Goal: Book appointment/travel/reservation

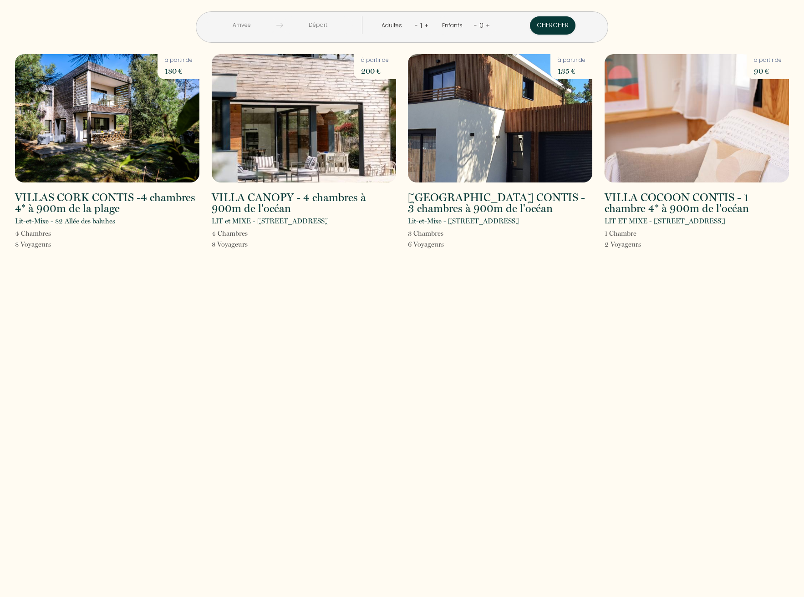
click at [128, 136] on img at bounding box center [107, 118] width 184 height 128
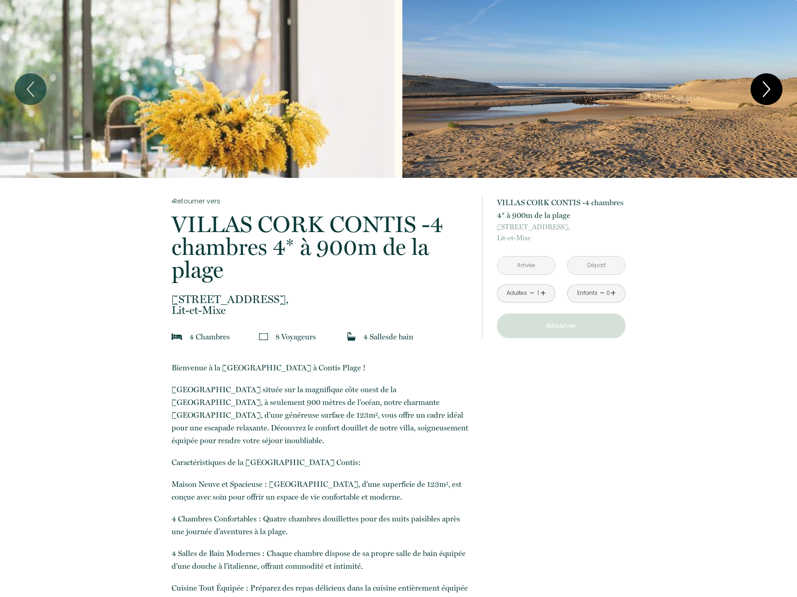
click at [762, 85] on icon "Next" at bounding box center [766, 89] width 19 height 27
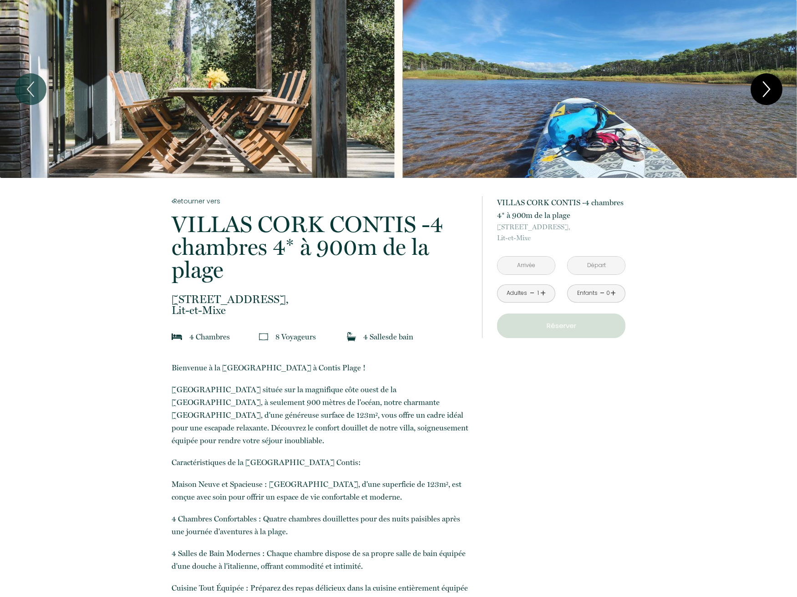
click at [762, 85] on icon "Next" at bounding box center [766, 89] width 19 height 27
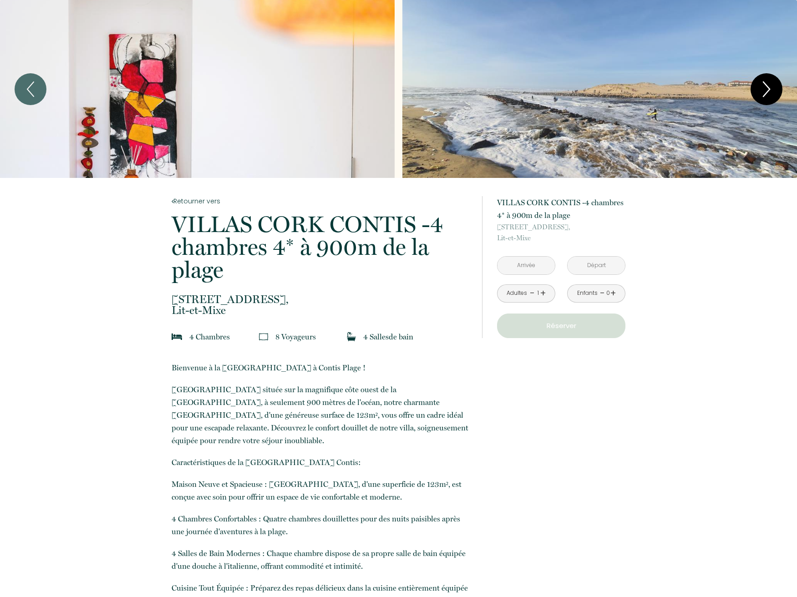
click at [762, 85] on icon "Next" at bounding box center [766, 89] width 19 height 27
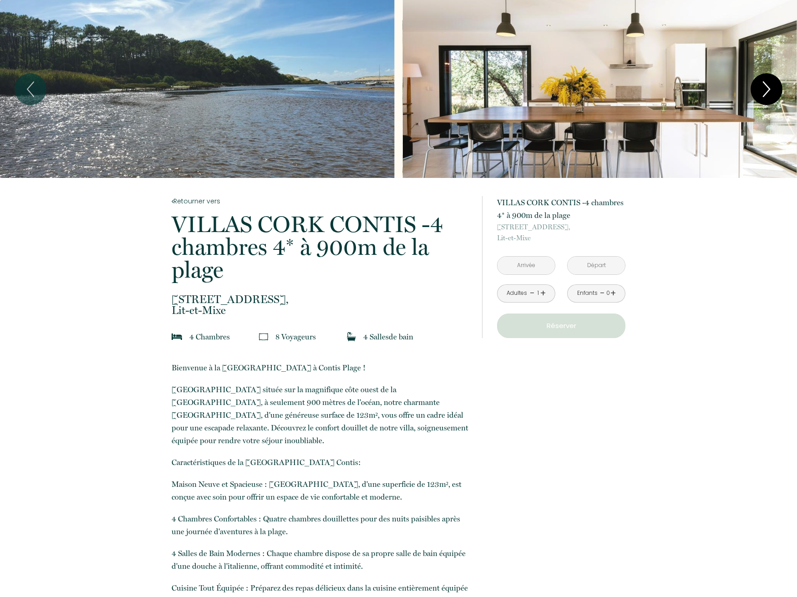
click at [762, 85] on icon "Next" at bounding box center [766, 89] width 19 height 27
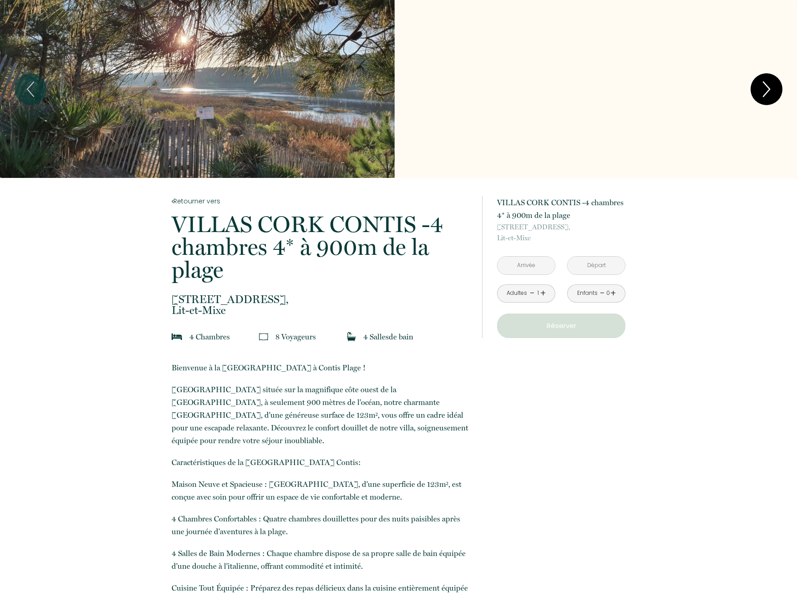
click at [762, 85] on icon "Next" at bounding box center [766, 89] width 19 height 27
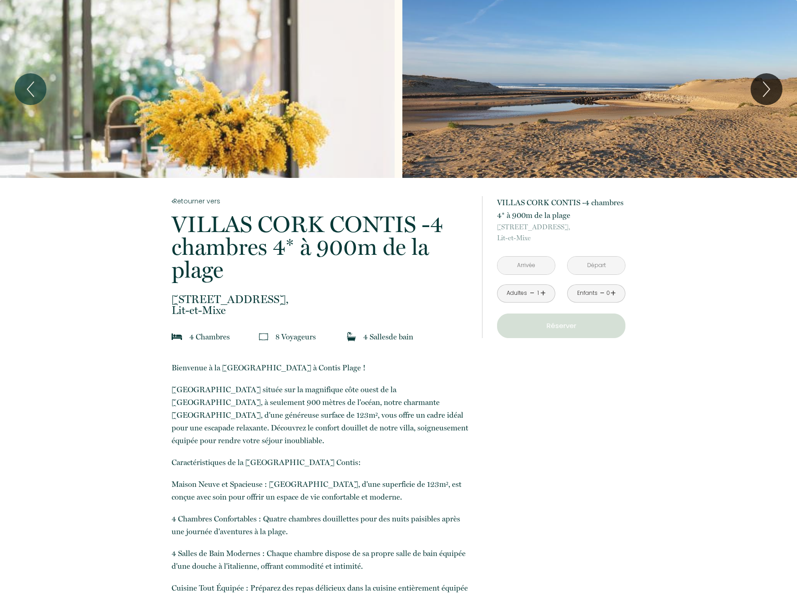
click at [526, 262] on input "text" at bounding box center [526, 266] width 57 height 18
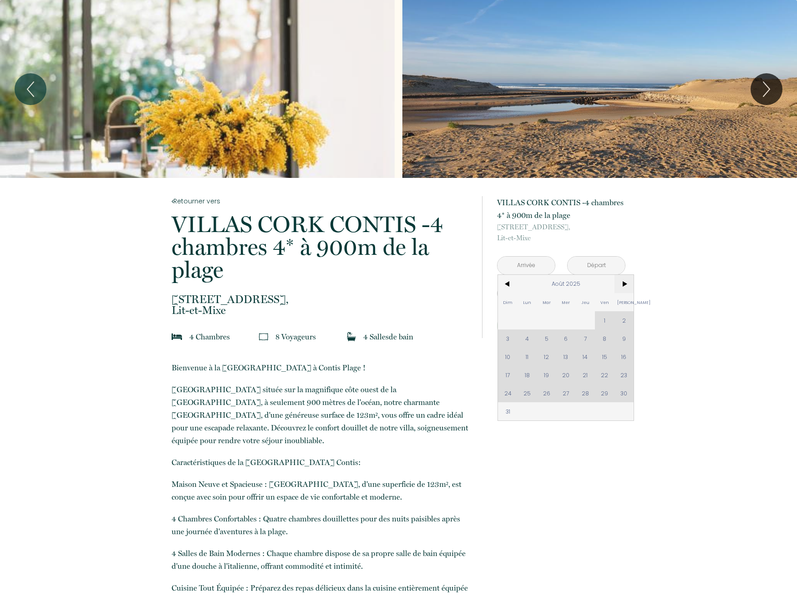
click at [620, 283] on span ">" at bounding box center [625, 284] width 20 height 18
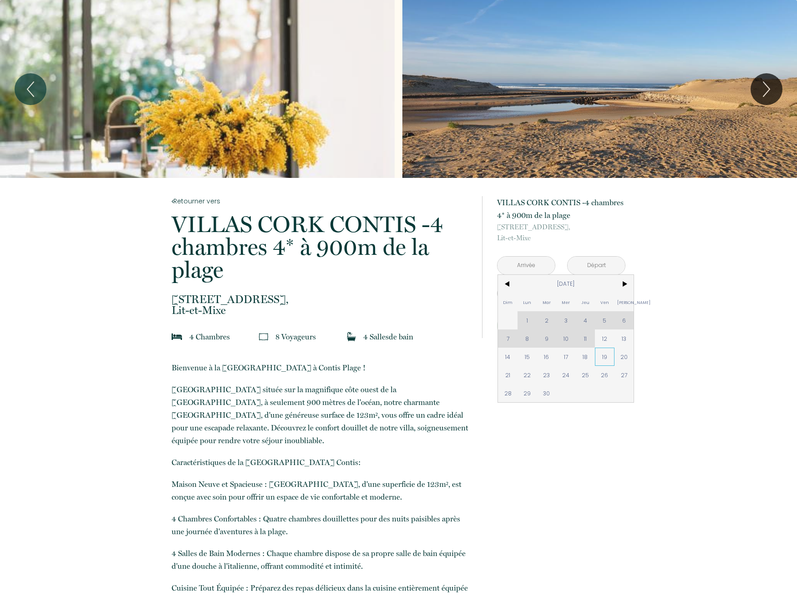
click at [598, 352] on span "19" at bounding box center [605, 357] width 20 height 18
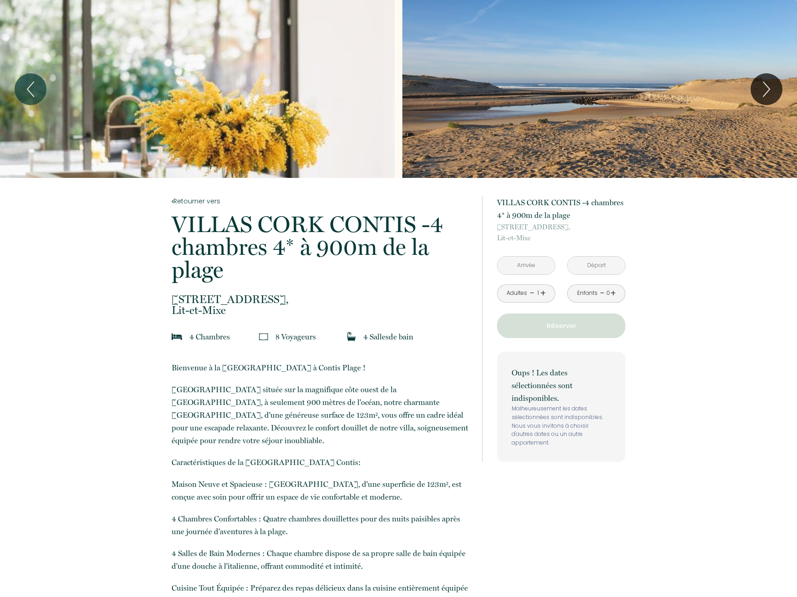
type input "[DATE]"
click at [603, 374] on p "Oups ! Les dates sélectionnées sont indisponibles." at bounding box center [561, 386] width 99 height 38
click at [598, 265] on input "[DATE]" at bounding box center [596, 266] width 57 height 18
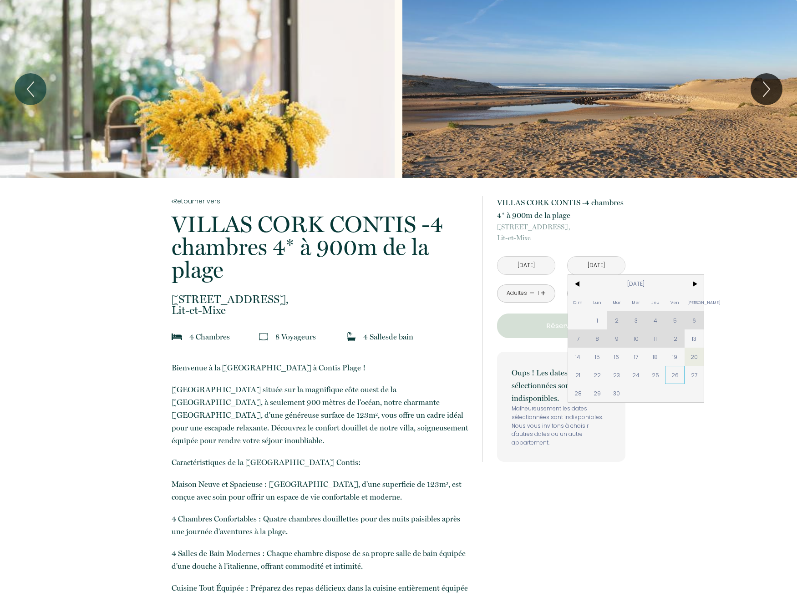
click at [677, 372] on span "26" at bounding box center [675, 375] width 20 height 18
type input "[DATE]"
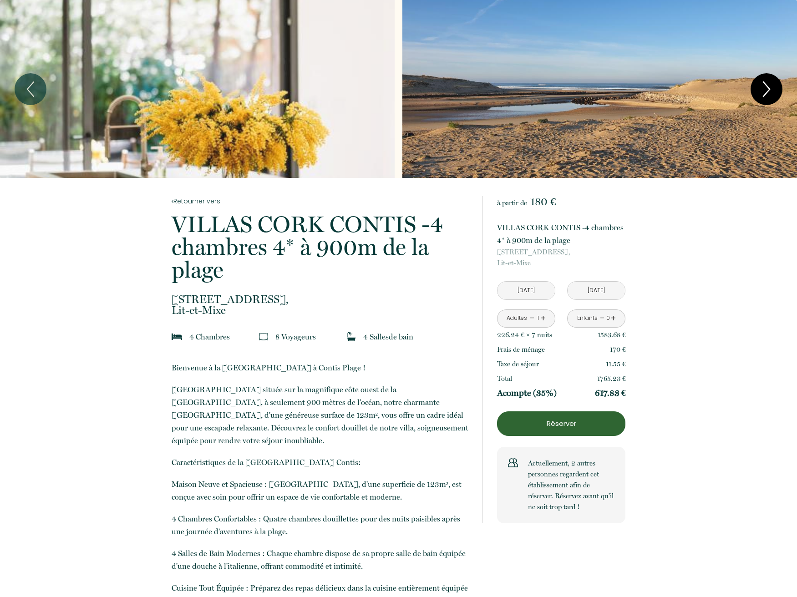
click at [763, 87] on icon "Next" at bounding box center [766, 89] width 19 height 27
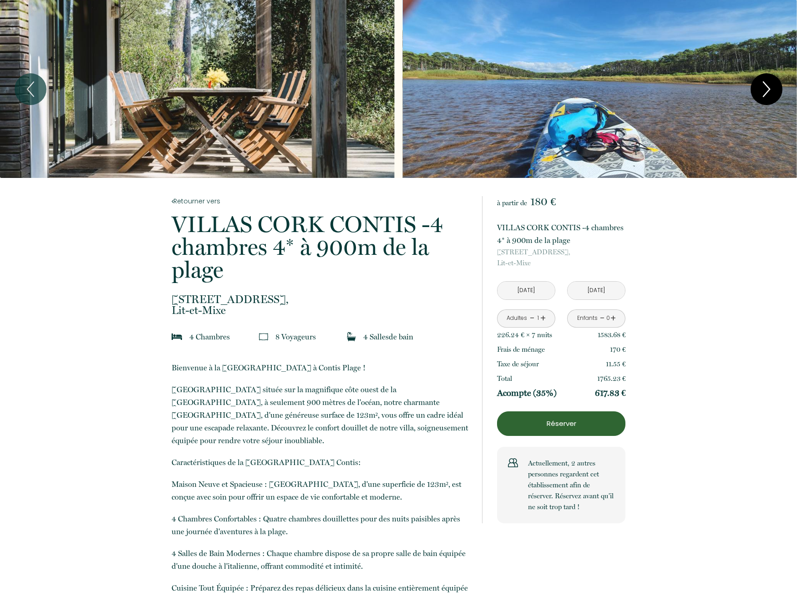
click at [763, 87] on icon "Next" at bounding box center [766, 89] width 19 height 27
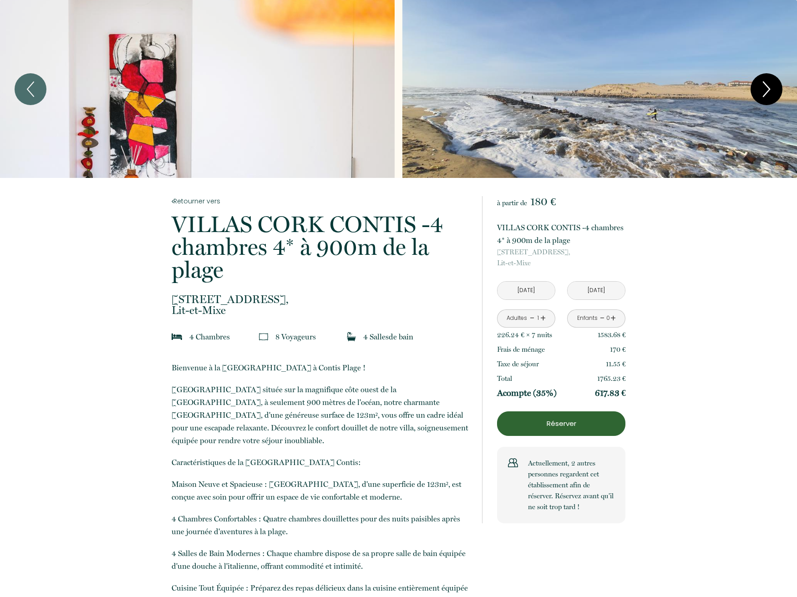
click at [763, 87] on icon "Next" at bounding box center [766, 89] width 19 height 27
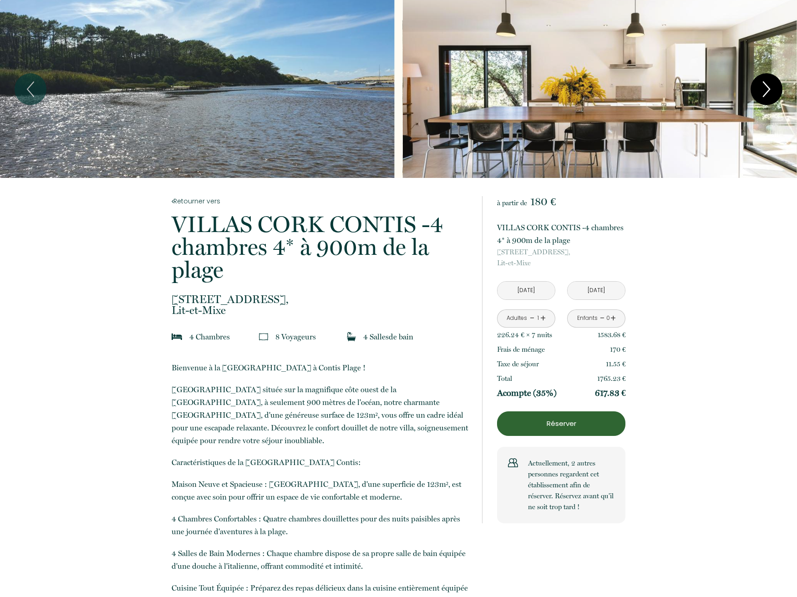
click at [761, 86] on icon "Next" at bounding box center [766, 89] width 19 height 27
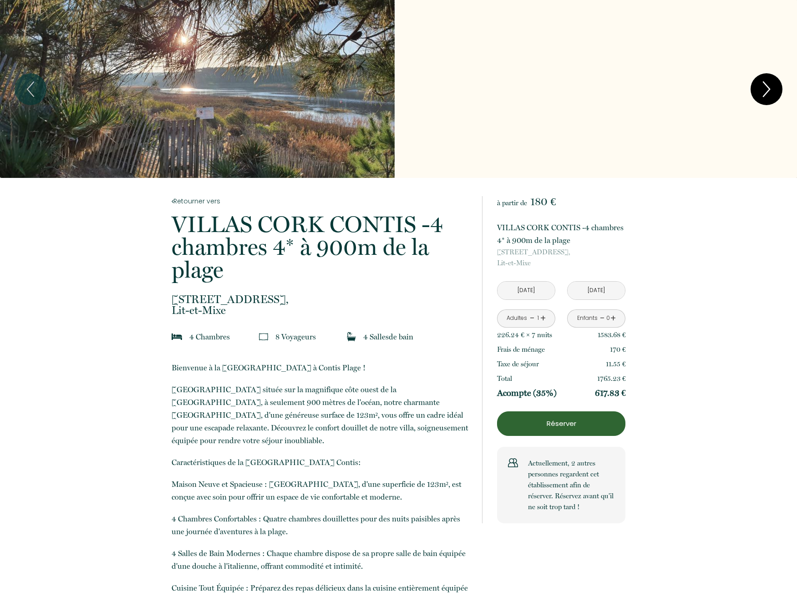
click at [761, 86] on icon "Next" at bounding box center [766, 89] width 19 height 27
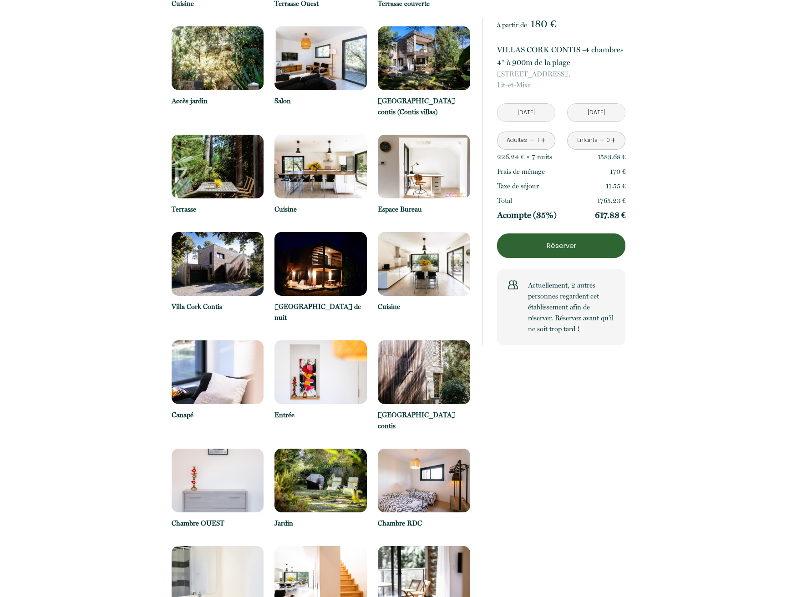
scroll to position [1790, 0]
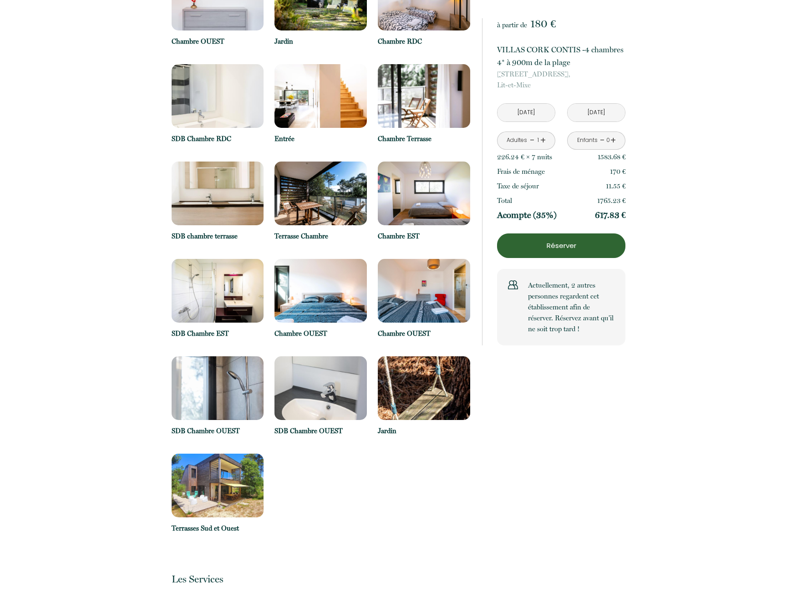
click at [333, 357] on img at bounding box center [321, 389] width 92 height 64
click at [234, 357] on img at bounding box center [218, 389] width 92 height 64
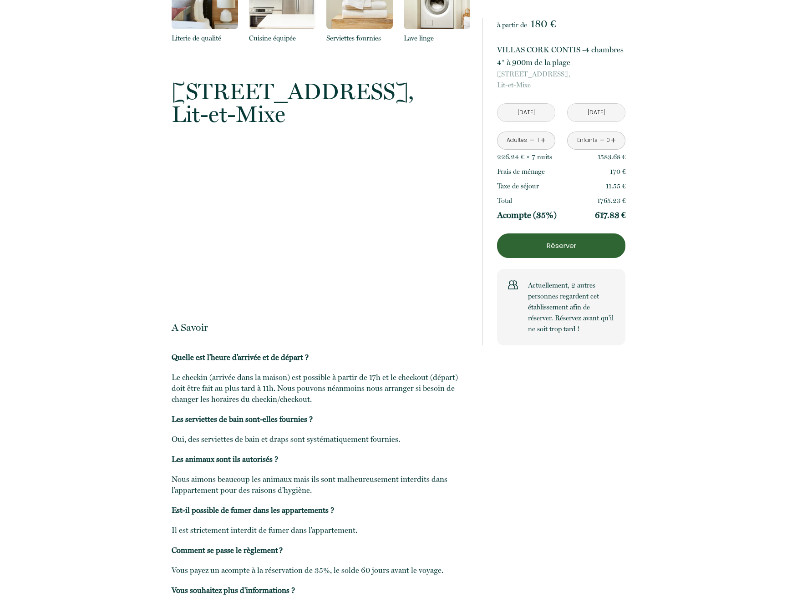
scroll to position [2533, 0]
